Goal: Transaction & Acquisition: Download file/media

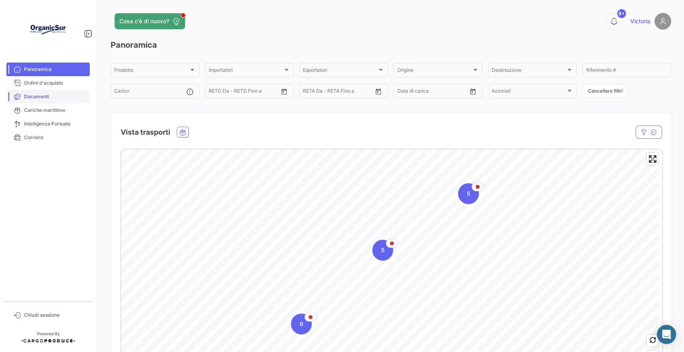
click at [39, 98] on span "Documenti" at bounding box center [55, 96] width 62 height 7
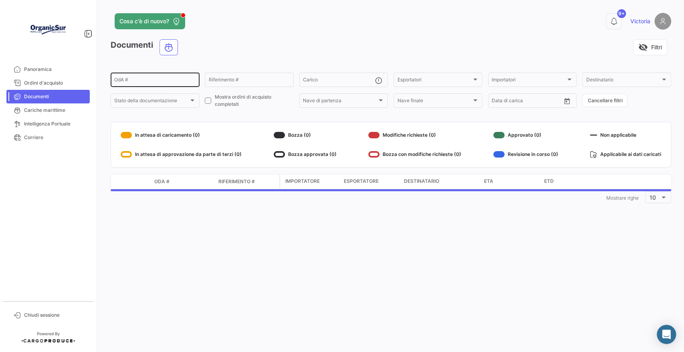
click at [133, 80] on input "OdA #" at bounding box center [155, 81] width 82 height 6
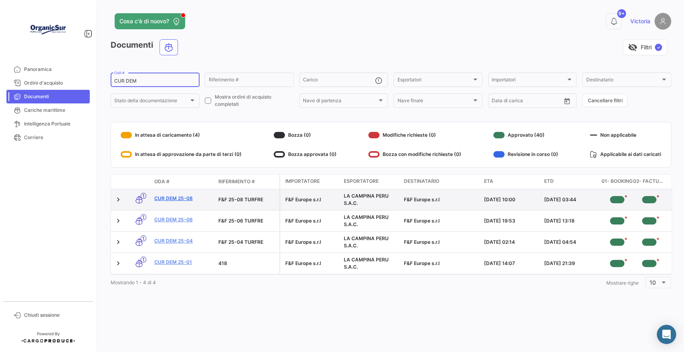
type input "CUR DEM"
click at [183, 197] on link "CUR DEM 25-08" at bounding box center [183, 198] width 58 height 7
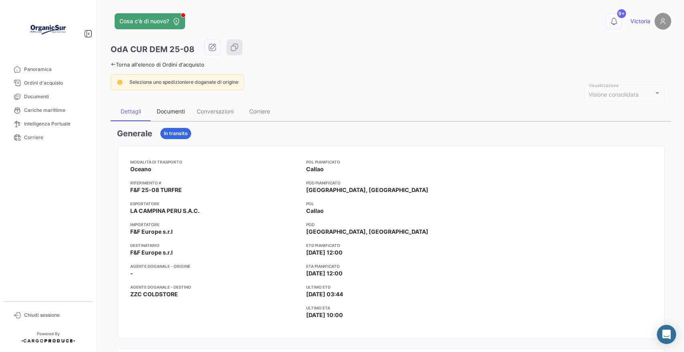
click at [181, 110] on div "Documenti" at bounding box center [171, 111] width 28 height 7
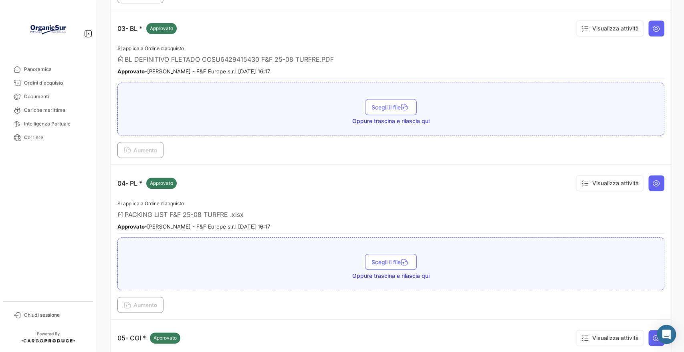
scroll to position [534, 0]
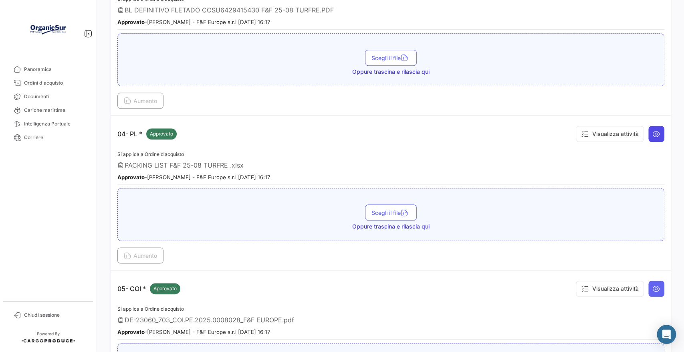
click at [652, 133] on button at bounding box center [656, 134] width 16 height 16
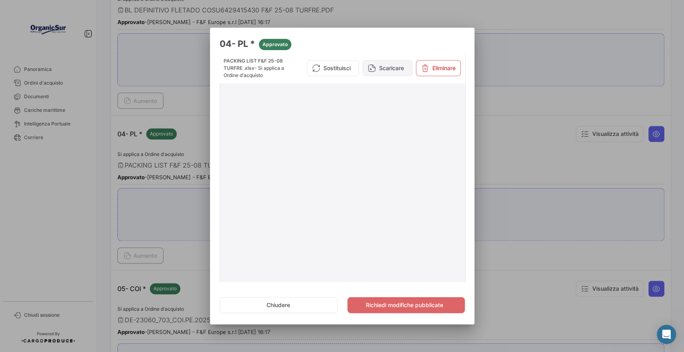
click at [370, 74] on button "Scaricare" at bounding box center [387, 68] width 50 height 16
click at [391, 76] on button "Scaricare" at bounding box center [387, 68] width 50 height 16
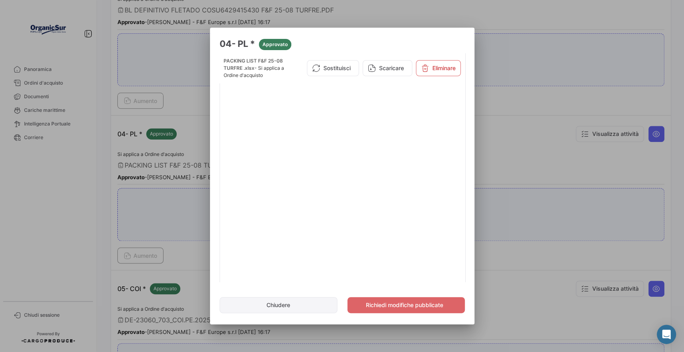
click at [320, 308] on button "Chiudere" at bounding box center [278, 305] width 118 height 16
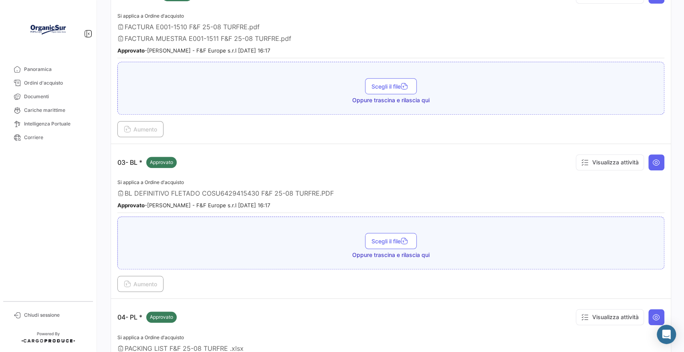
scroll to position [149, 0]
